Goal: Information Seeking & Learning: Learn about a topic

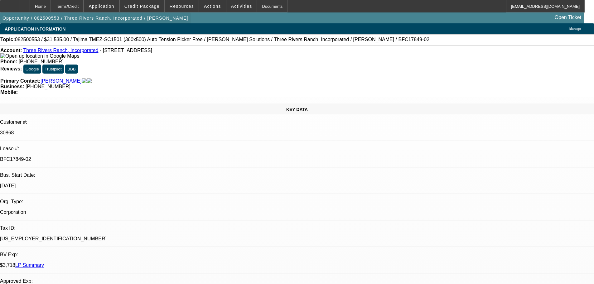
select select "0"
select select "2"
select select "0"
select select "6"
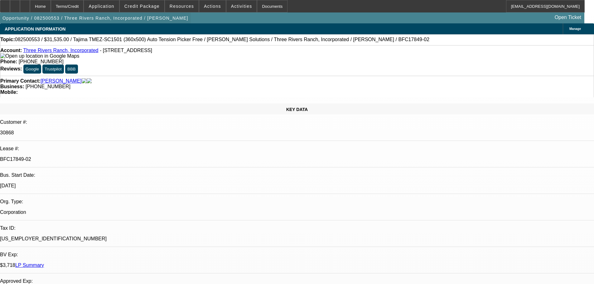
select select "0"
select select "2"
select select "0"
select select "4"
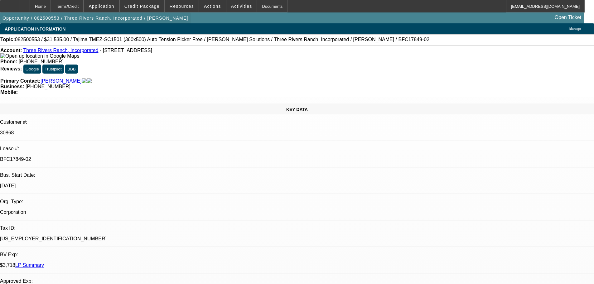
select select "0"
select select "2"
select select "0"
select select "6"
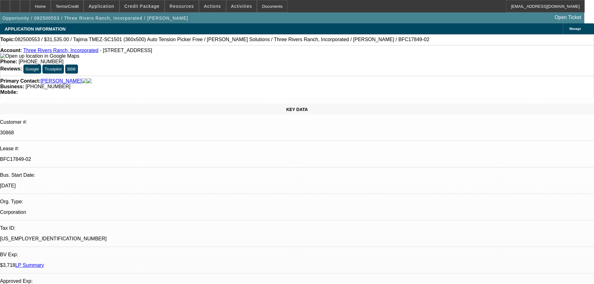
select select "0"
select select "2"
select select "0.1"
select select "4"
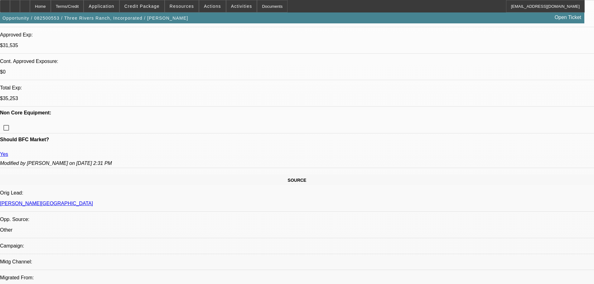
scroll to position [249, 0]
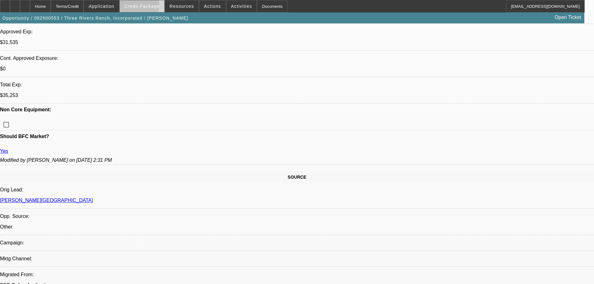
click at [149, 6] on span "Credit Package" at bounding box center [141, 6] width 35 height 5
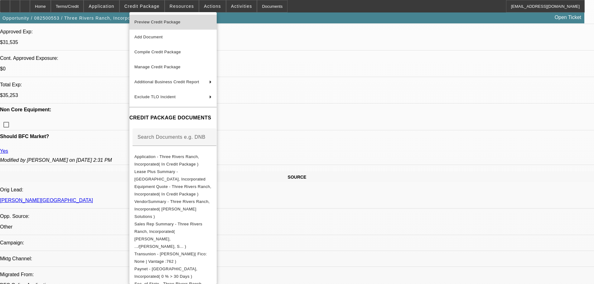
click at [151, 22] on span "Preview Credit Package" at bounding box center [157, 22] width 46 height 5
